Goal: Information Seeking & Learning: Check status

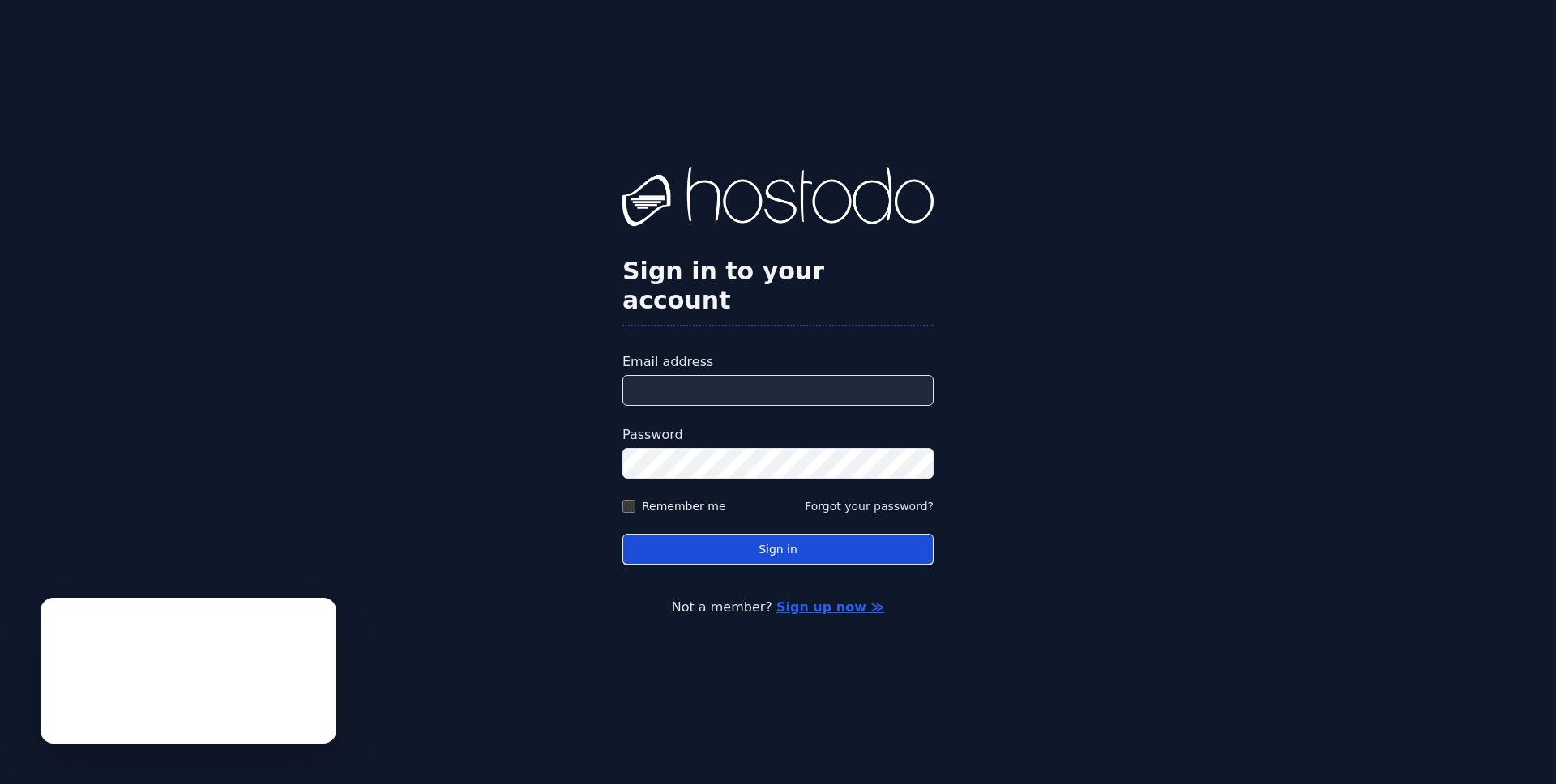
type input "**********"
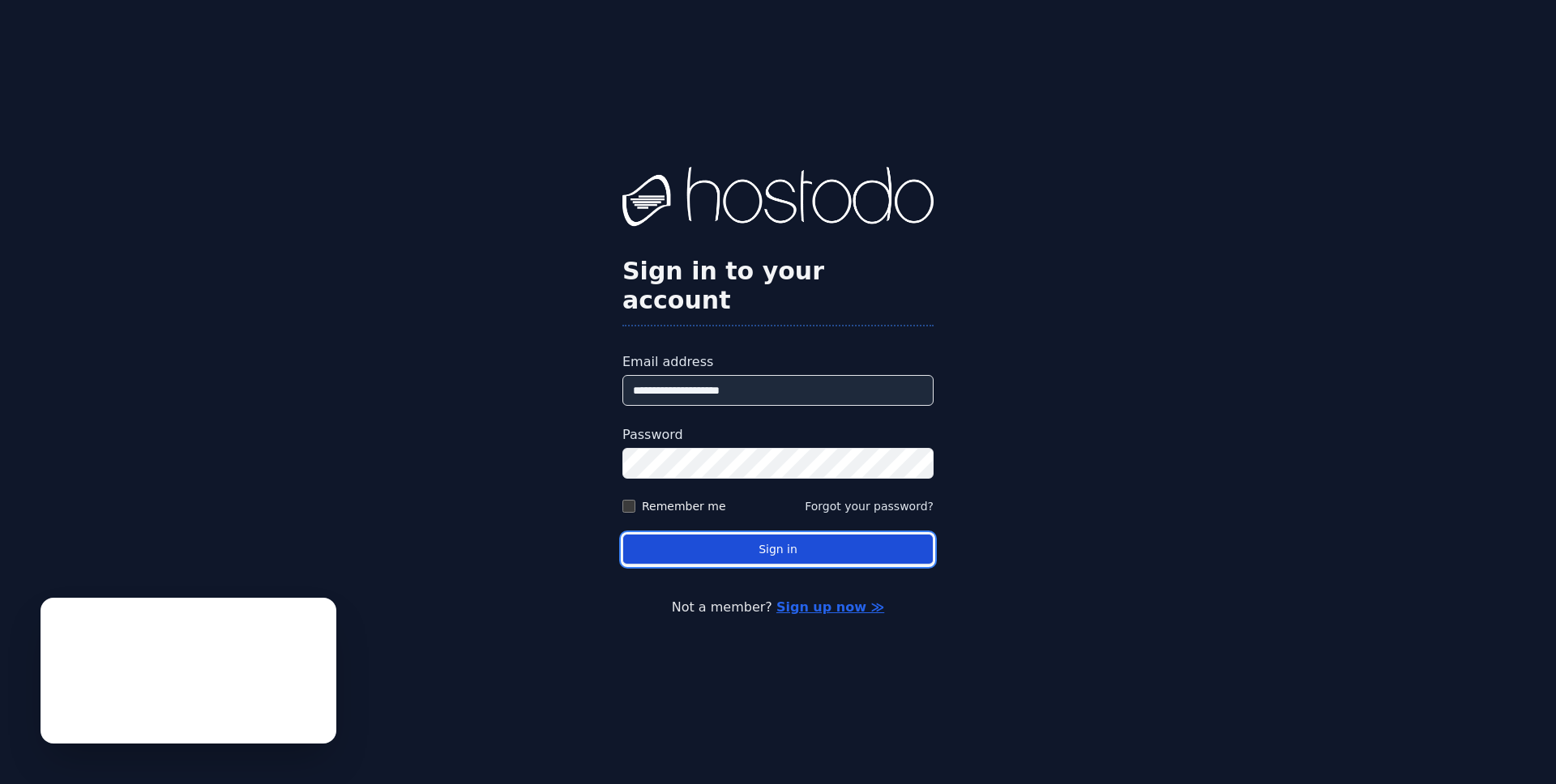
click at [765, 549] on button "Sign in" at bounding box center [778, 549] width 311 height 31
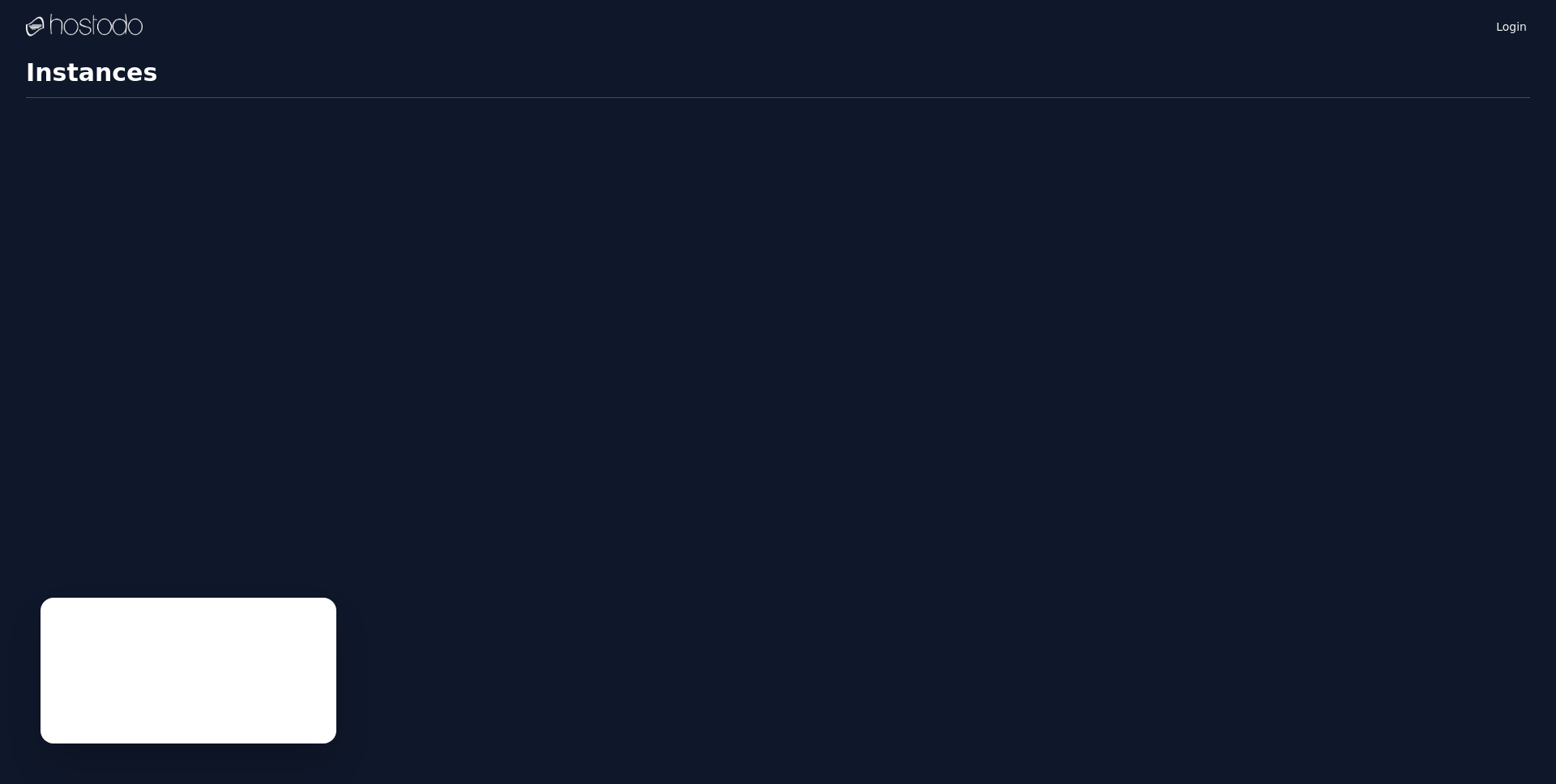
click at [194, 79] on h1 "Instances" at bounding box center [778, 78] width 1504 height 40
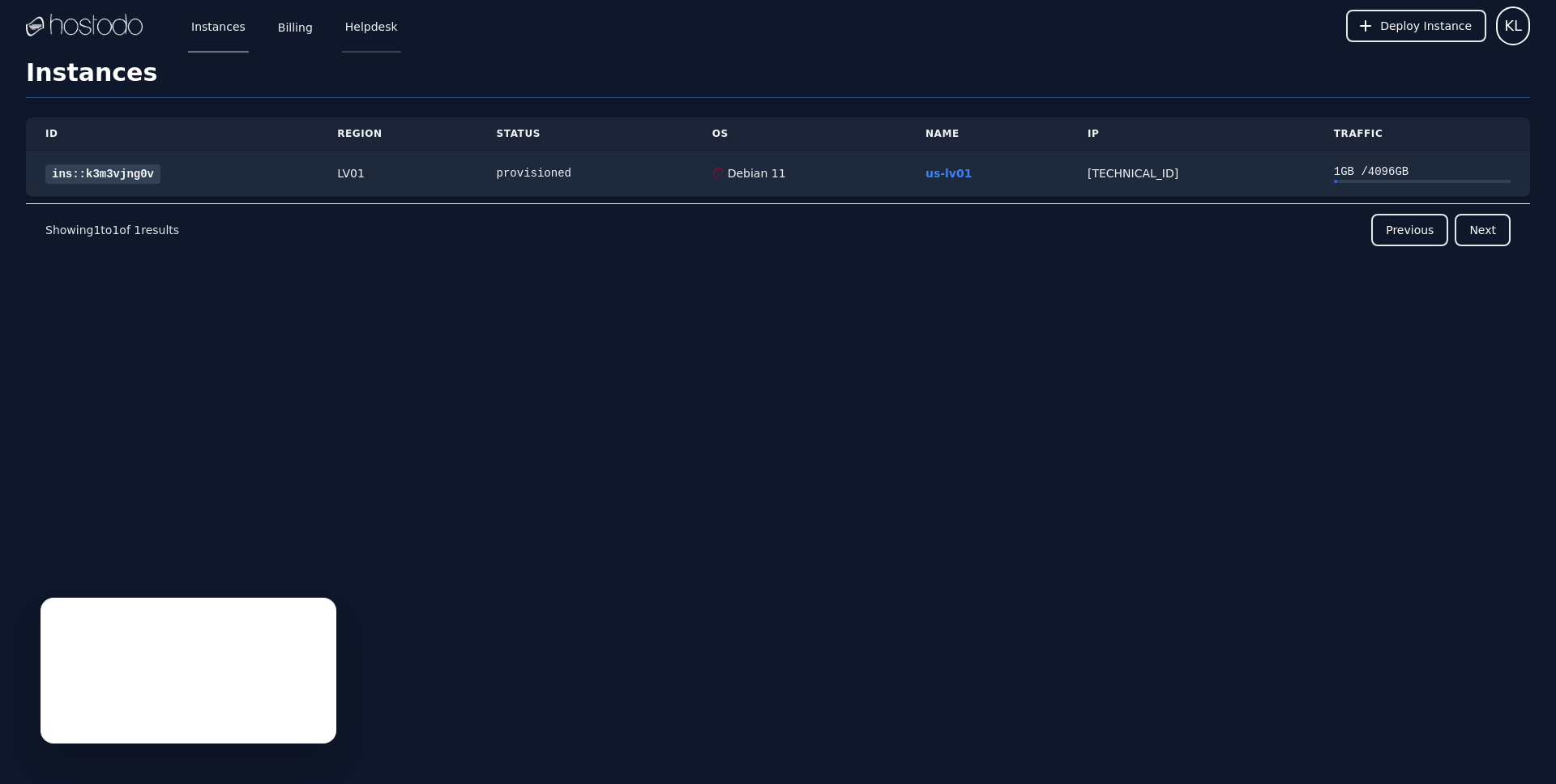
click at [373, 27] on link "Helpdesk" at bounding box center [372, 26] width 60 height 54
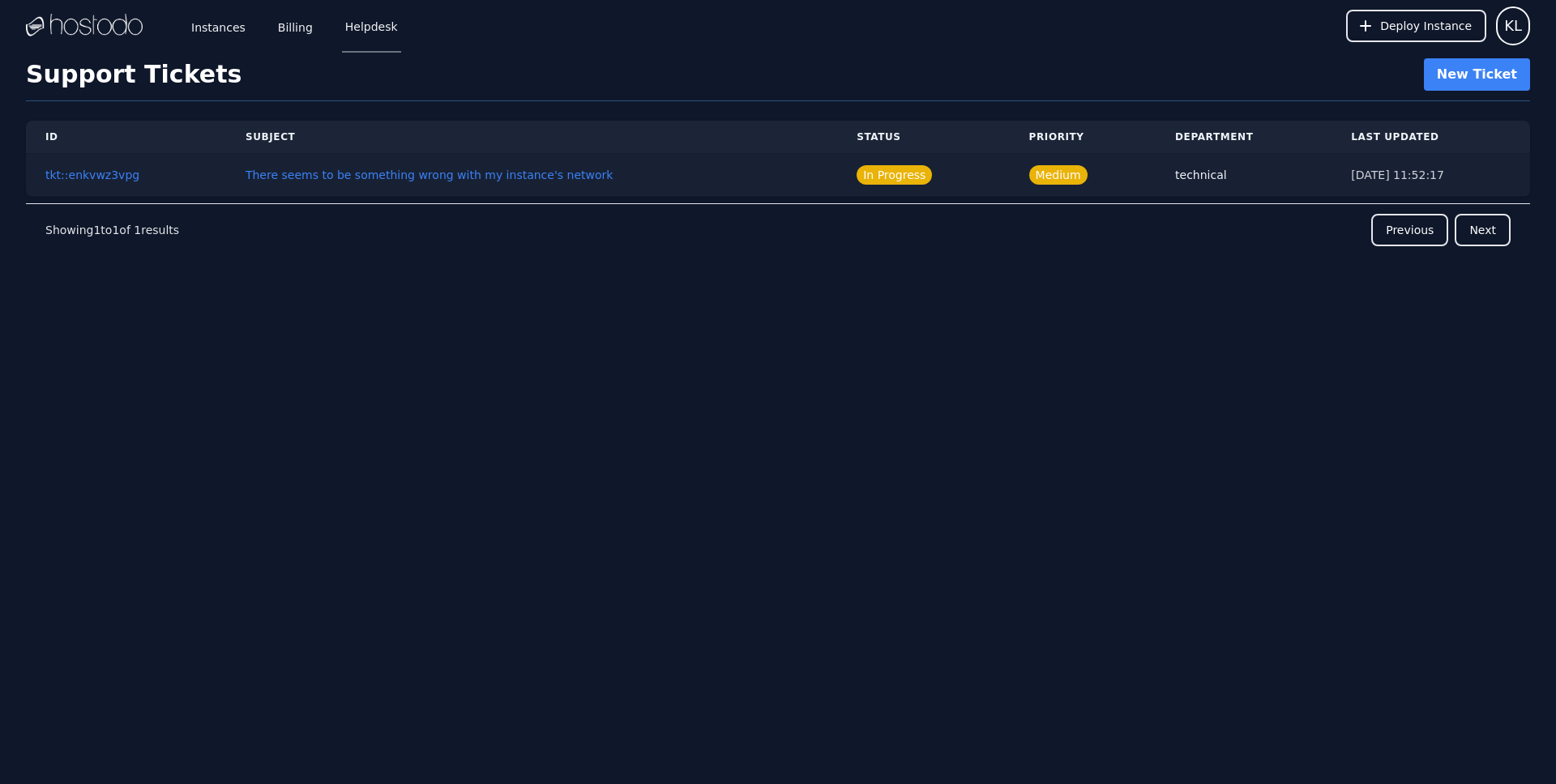
click at [1358, 172] on div "2025/8/1 11:52:17" at bounding box center [1430, 174] width 160 height 16
click at [1125, 181] on td "Medium" at bounding box center [1082, 175] width 146 height 43
click at [1175, 170] on div "technical" at bounding box center [1243, 174] width 137 height 16
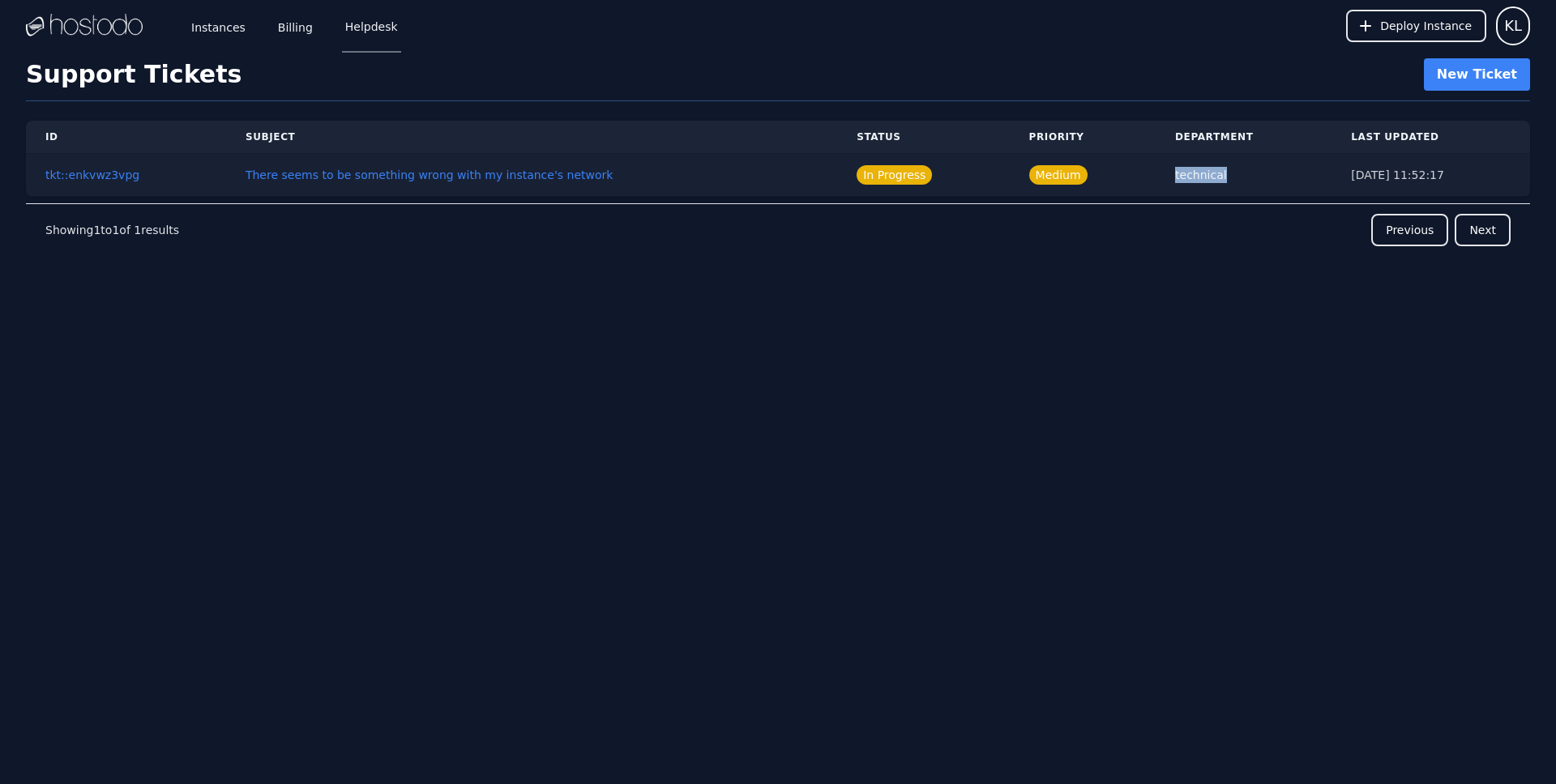
click at [1175, 170] on div "technical" at bounding box center [1243, 174] width 137 height 16
click at [1086, 180] on td "Medium" at bounding box center [1082, 175] width 146 height 43
click at [92, 173] on button "tkt::enkvwz3vpg" at bounding box center [92, 174] width 94 height 16
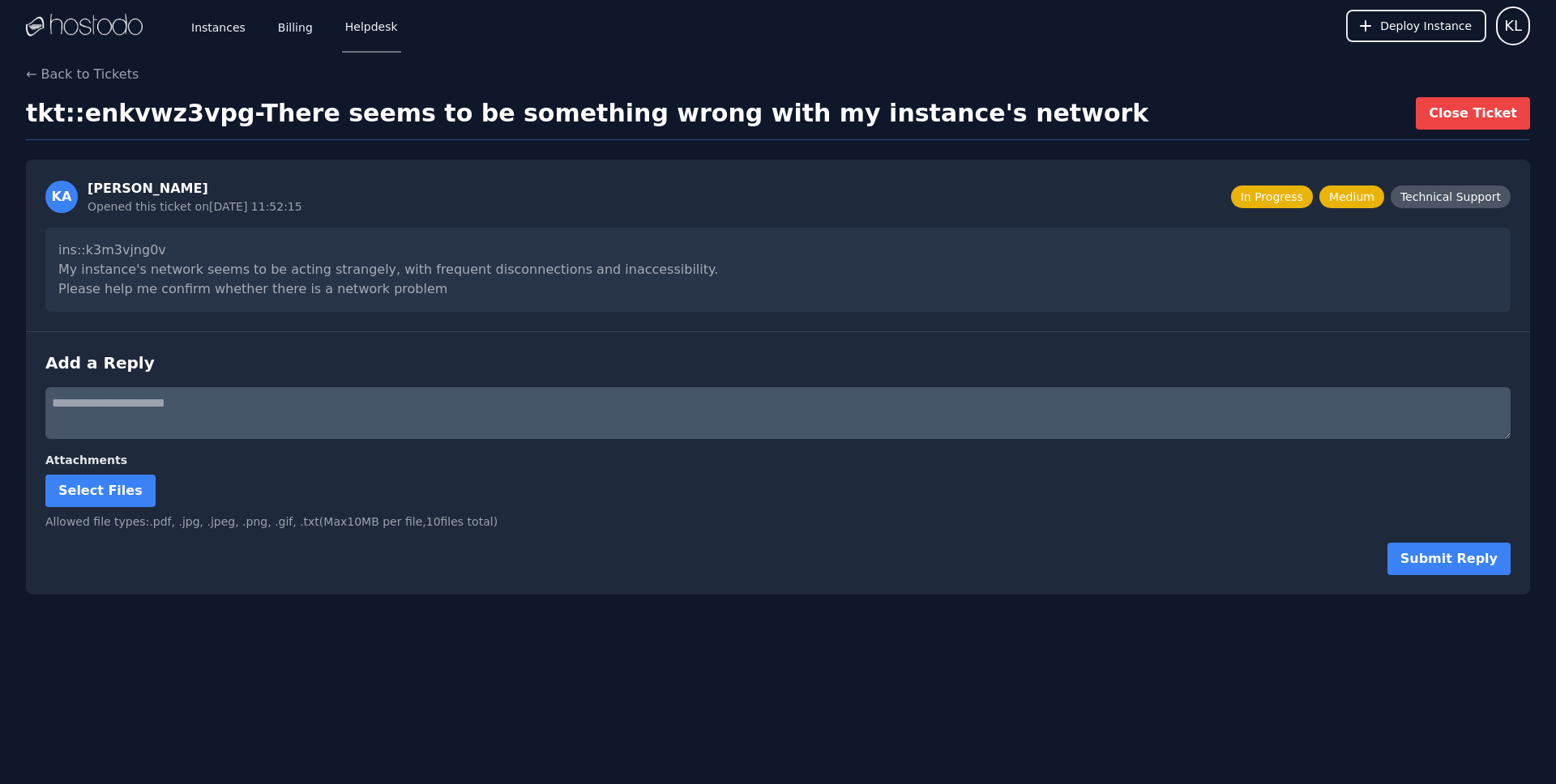
click at [142, 268] on div "ins::k3m3vjng0v My instance's network seems to be acting strangely, with freque…" at bounding box center [778, 270] width 1465 height 84
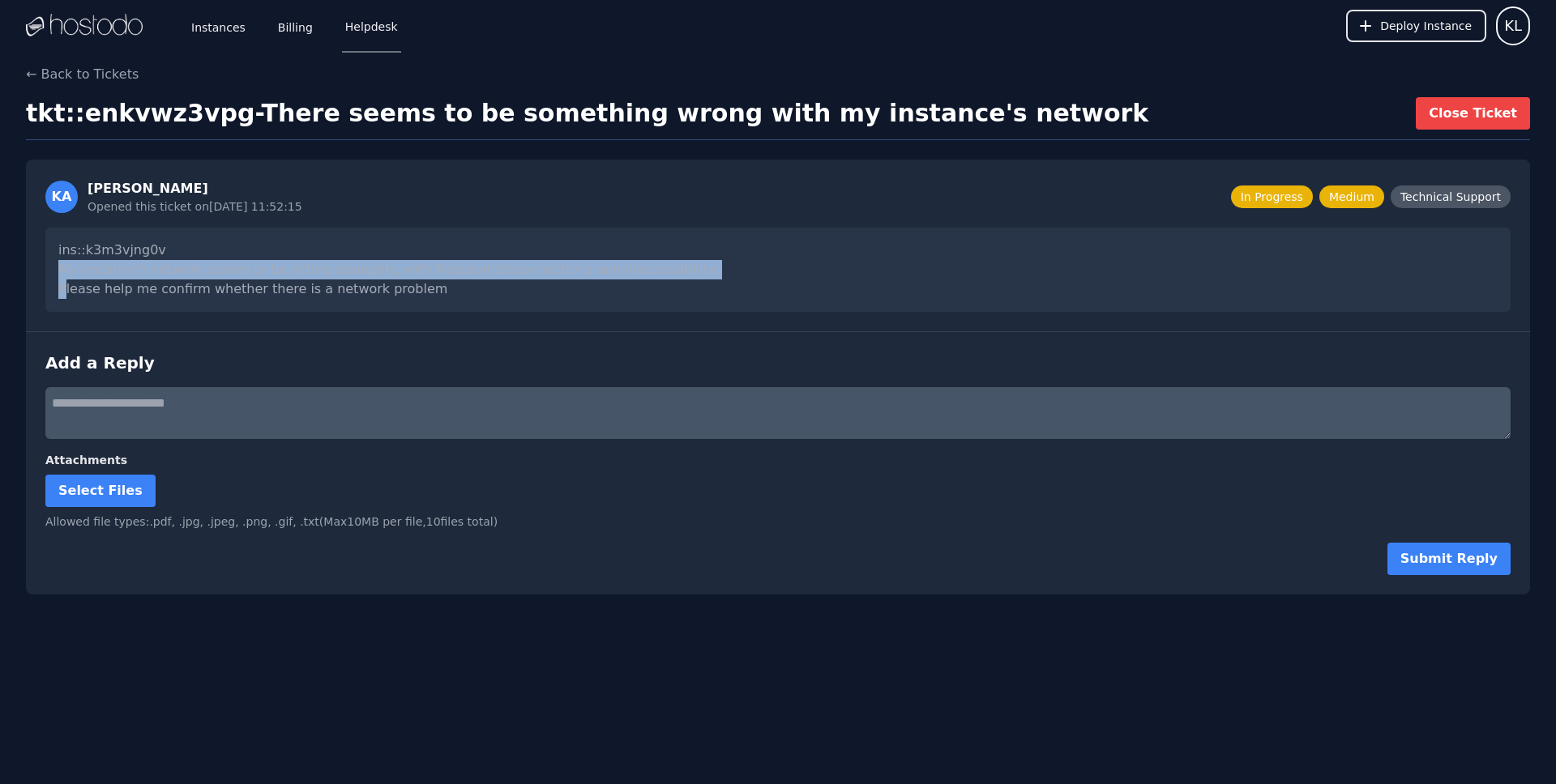
click at [142, 268] on div "ins::k3m3vjng0v My instance's network seems to be acting strangely, with freque…" at bounding box center [778, 270] width 1465 height 84
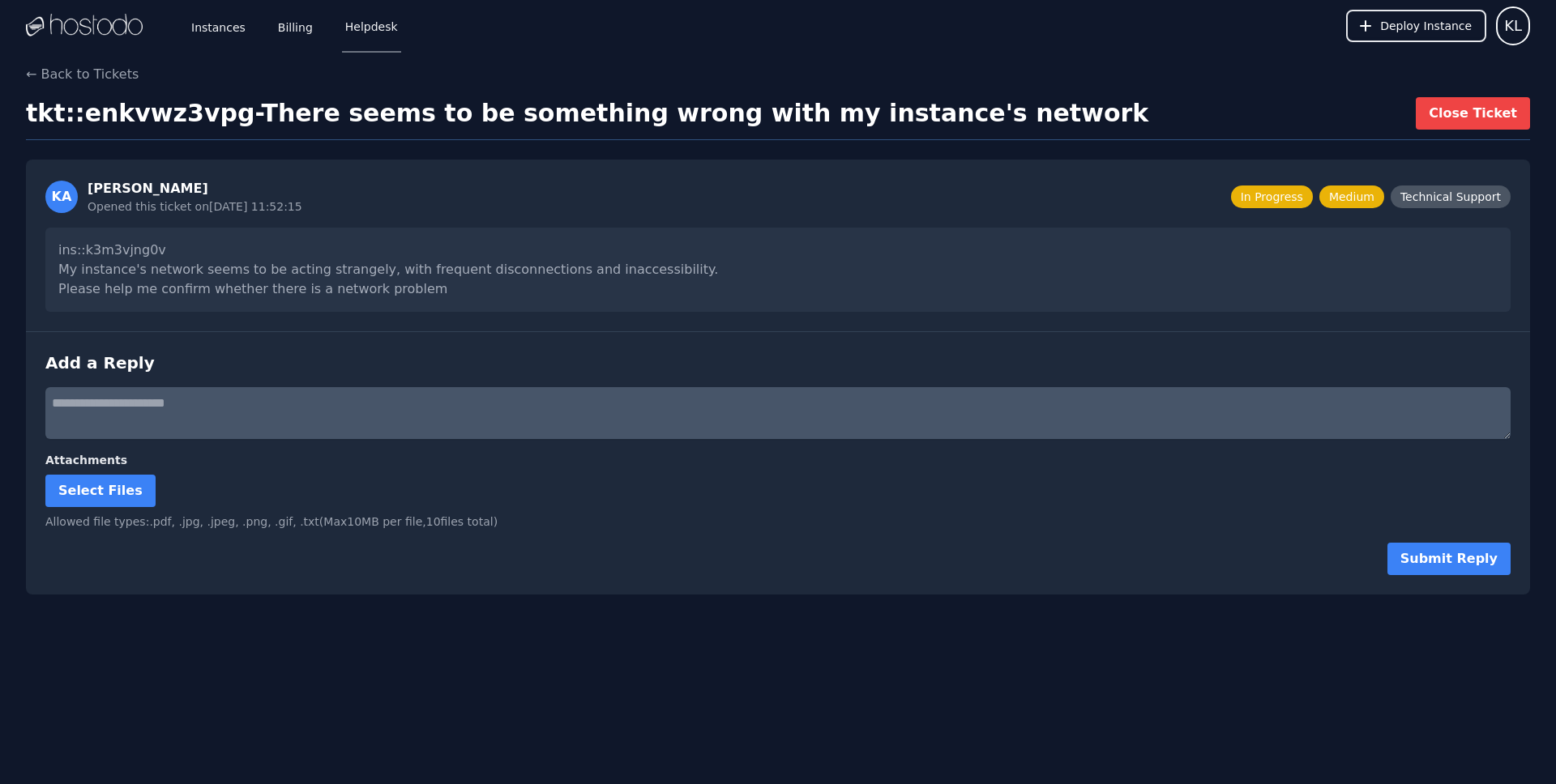
click at [233, 296] on div "ins::k3m3vjng0v My instance's network seems to be acting strangely, with freque…" at bounding box center [778, 270] width 1465 height 84
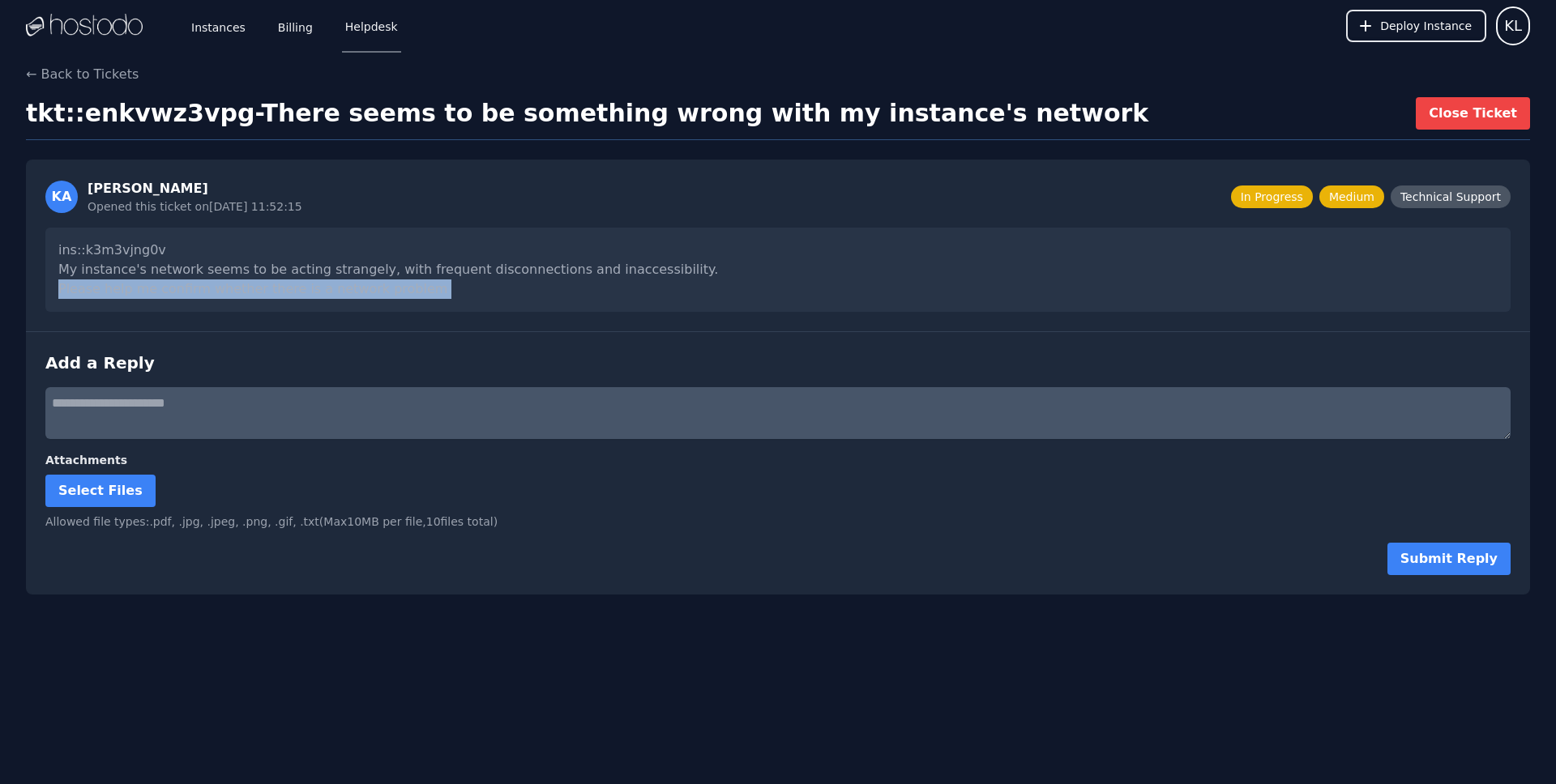
click at [233, 296] on div "ins::k3m3vjng0v My instance's network seems to be acting strangely, with freque…" at bounding box center [778, 270] width 1465 height 84
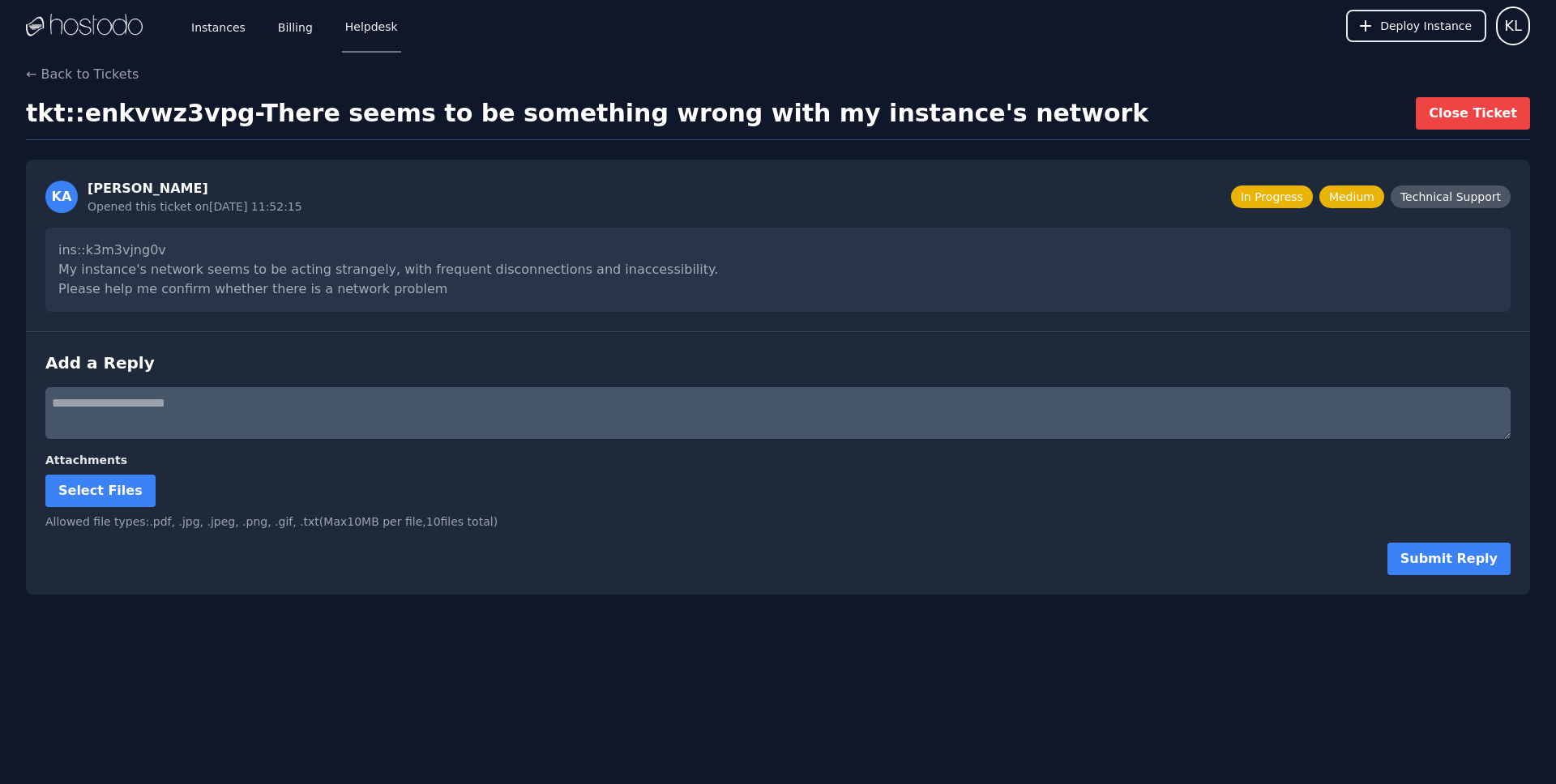
click at [249, 275] on div "ins::k3m3vjng0v My instance's network seems to be acting strangely, with freque…" at bounding box center [778, 270] width 1465 height 84
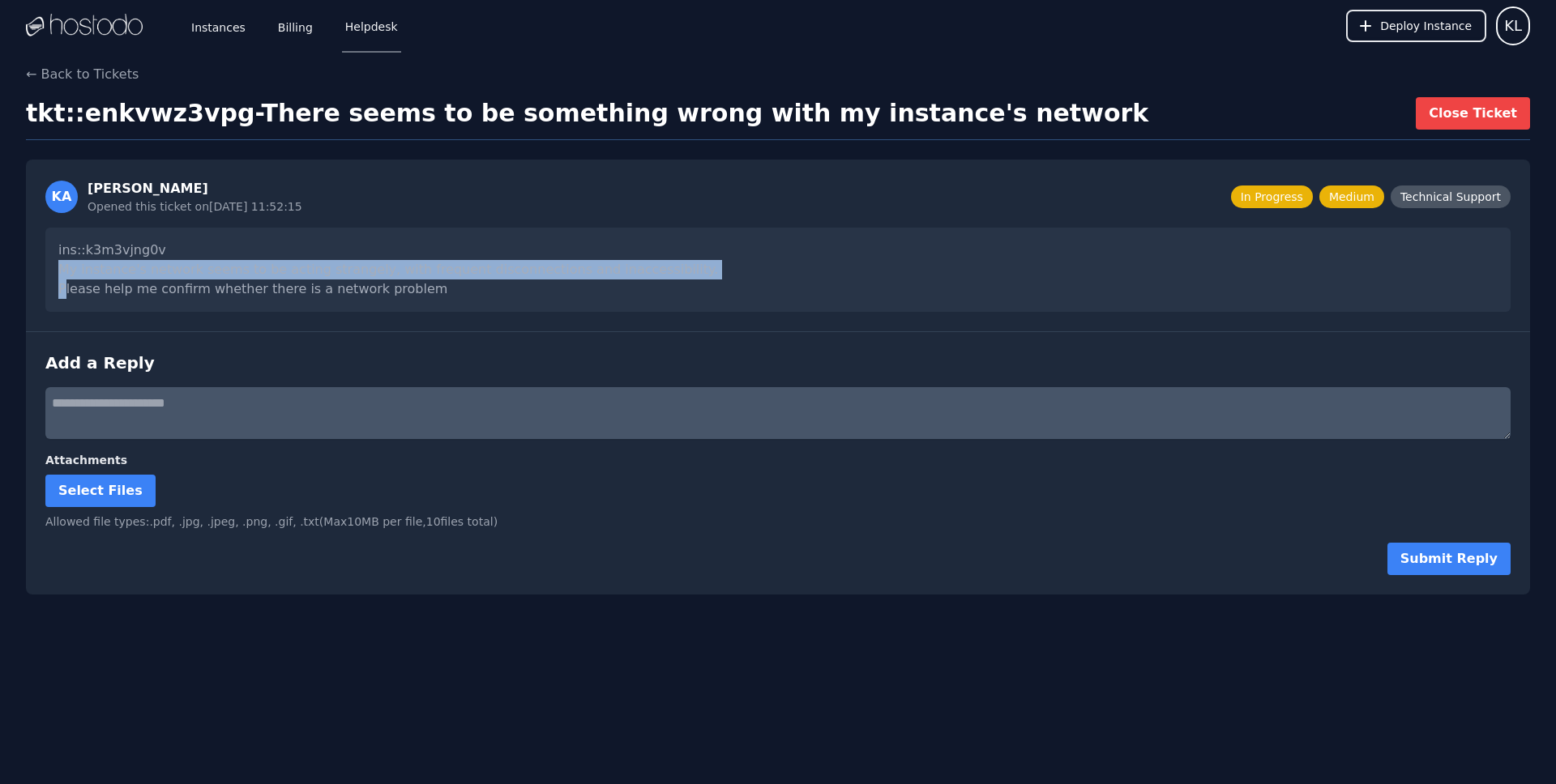
click at [249, 275] on div "ins::k3m3vjng0v My instance's network seems to be acting strangely, with freque…" at bounding box center [778, 270] width 1465 height 84
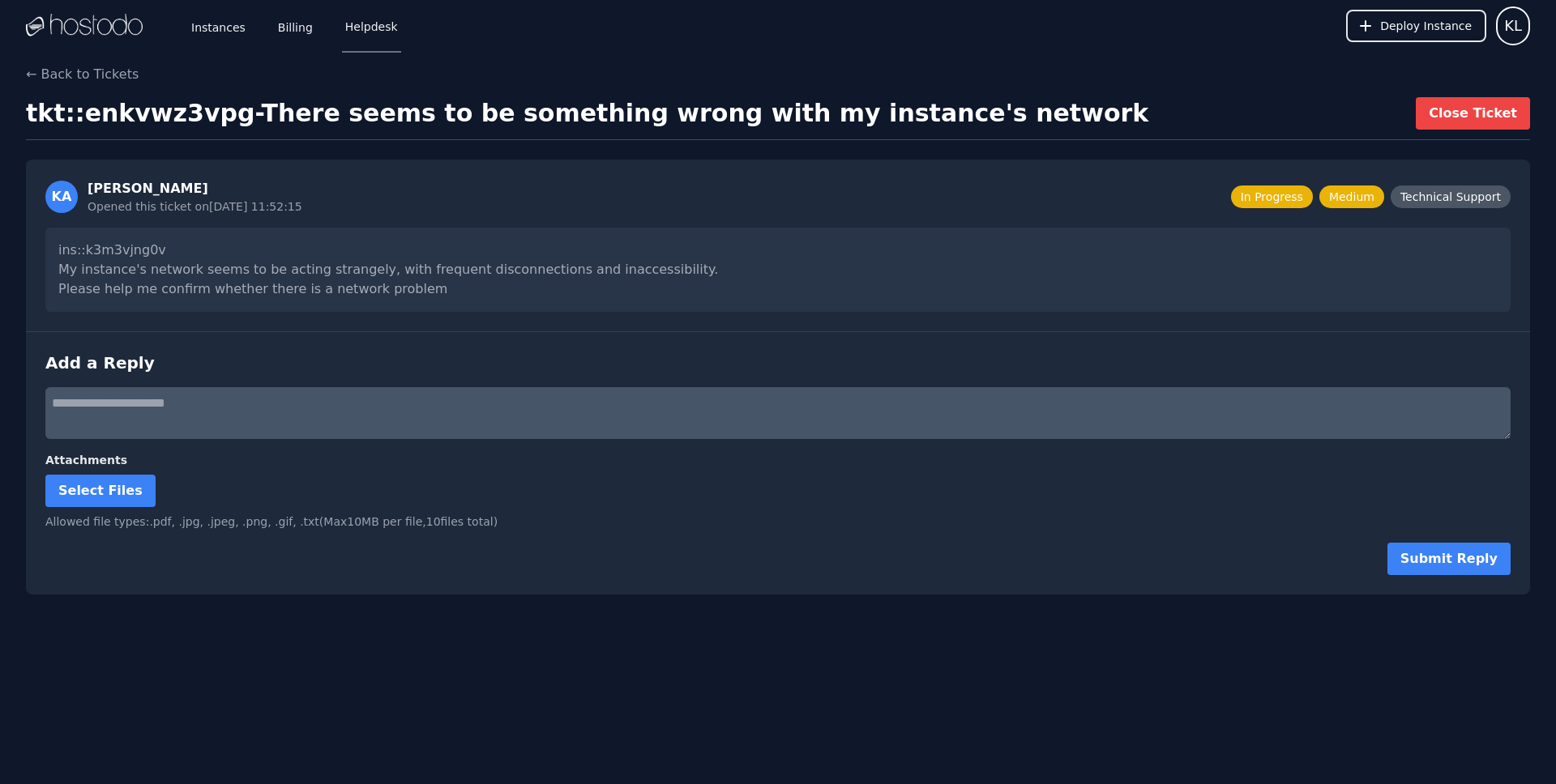
click at [185, 282] on div "ins::k3m3vjng0v My instance's network seems to be acting strangely, with freque…" at bounding box center [778, 270] width 1465 height 84
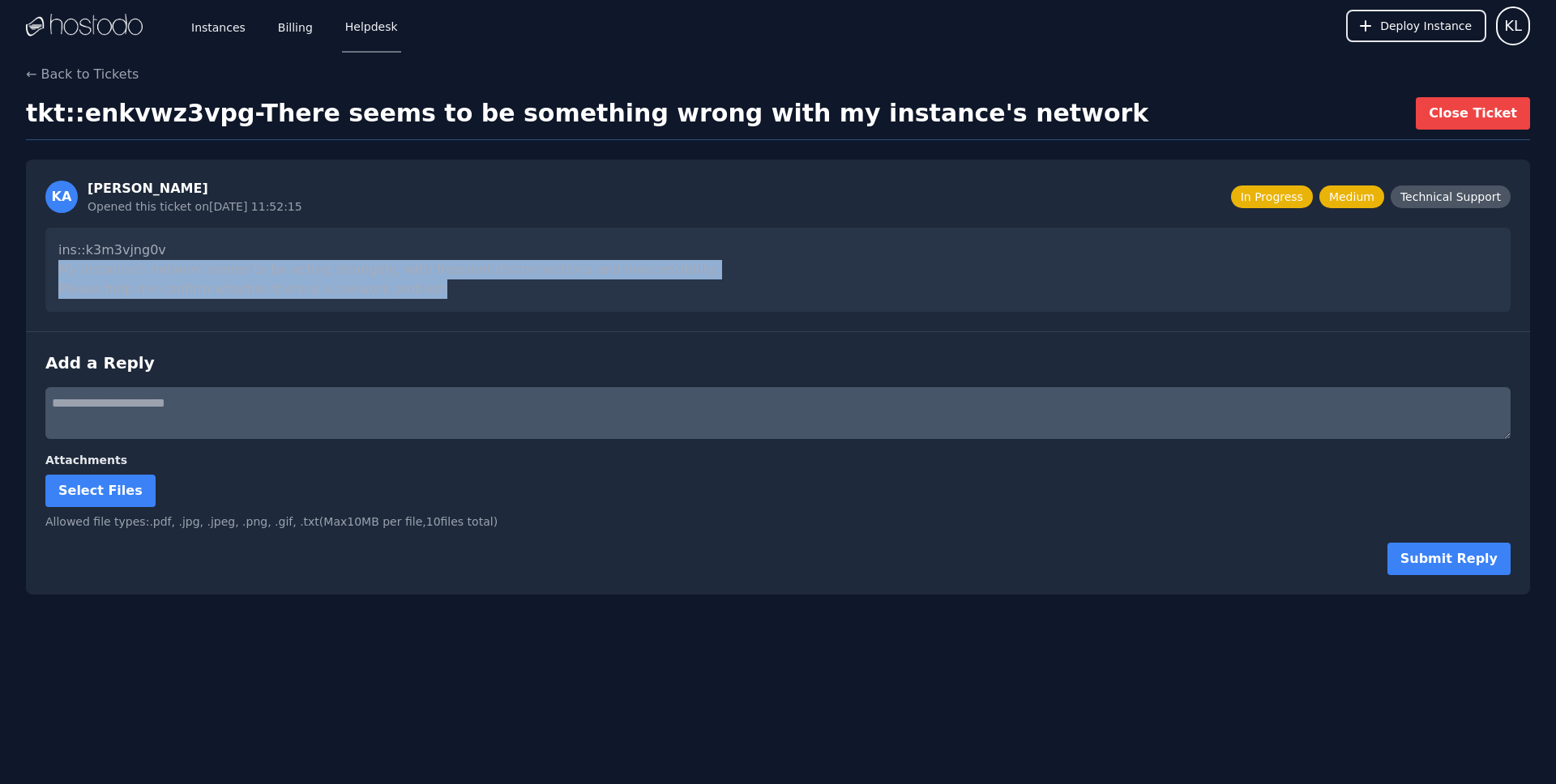
drag, startPoint x: 58, startPoint y: 269, endPoint x: 429, endPoint y: 287, distance: 371.4
click at [429, 287] on div "ins::k3m3vjng0v My instance's network seems to be acting strangely, with freque…" at bounding box center [778, 270] width 1465 height 84
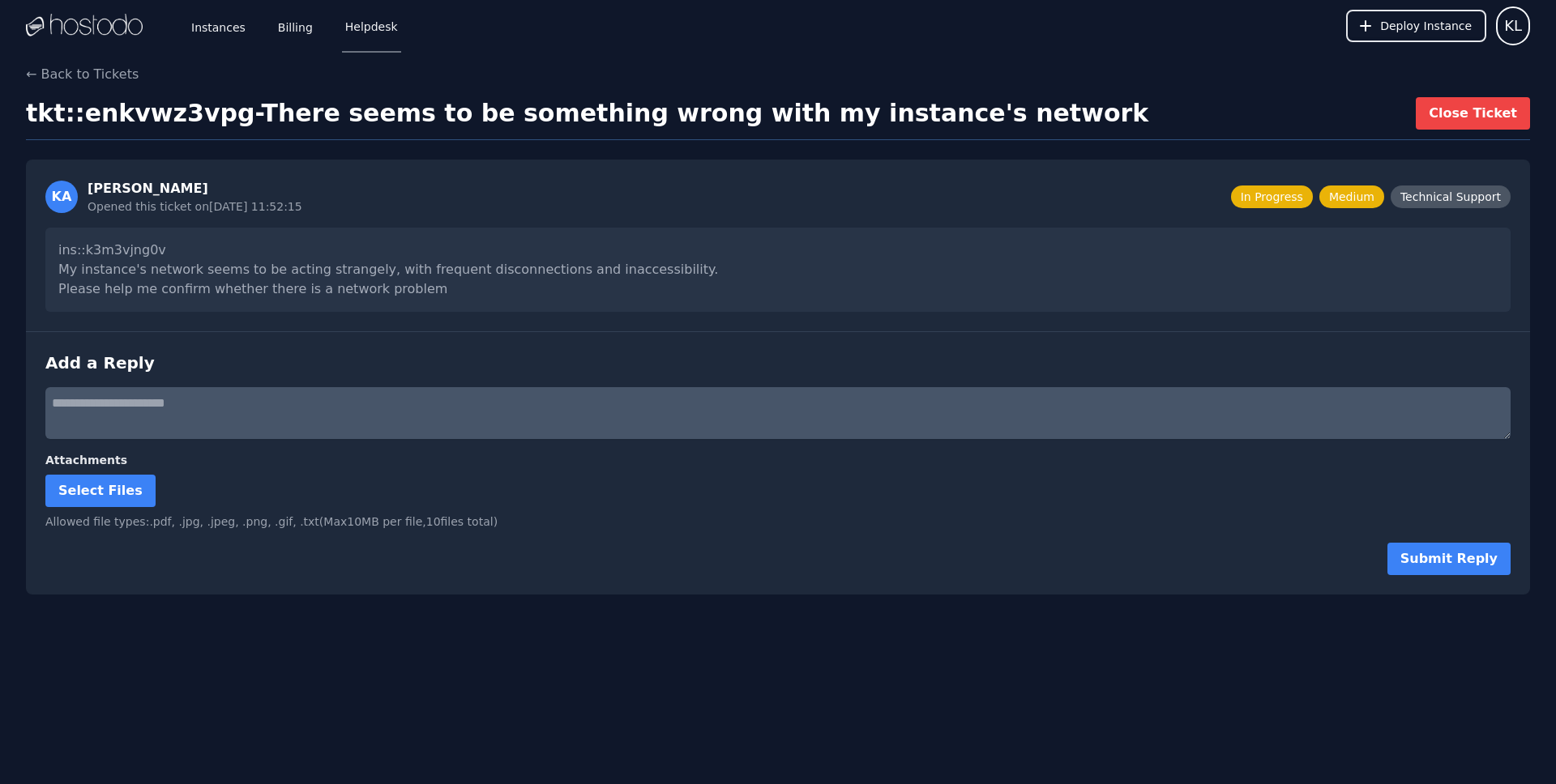
click at [331, 305] on div "ins::k3m3vjng0v My instance's network seems to be acting strangely, with freque…" at bounding box center [778, 270] width 1465 height 84
click at [201, 28] on link "Instances" at bounding box center [219, 26] width 61 height 54
